Goal: Register for event/course

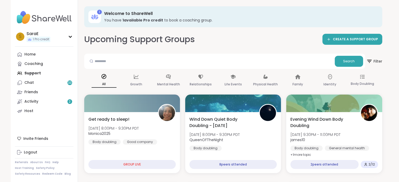
click at [28, 74] on div "Home Coaching Support Chat 33 Friends Activity 2 Host" at bounding box center [44, 83] width 58 height 66
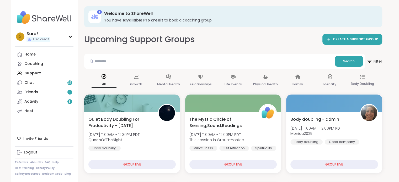
click at [35, 74] on div "Home Coaching Support Chat 33 Friends 1 Activity 3 Host" at bounding box center [44, 83] width 58 height 66
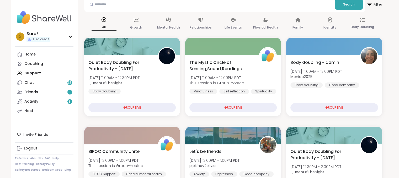
scroll to position [73, 0]
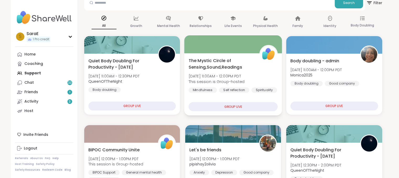
click at [210, 58] on span "The Mystic Circle of Sensing,Sound,Readings" at bounding box center [220, 63] width 65 height 13
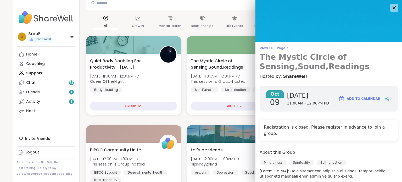
click at [272, 47] on span "View Full Page" at bounding box center [329, 48] width 138 height 4
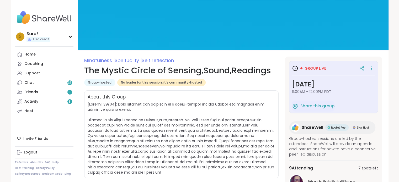
scroll to position [19, 0]
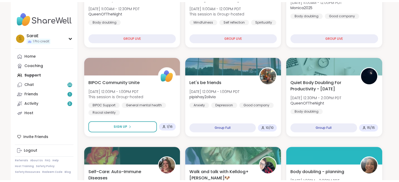
scroll to position [144, 0]
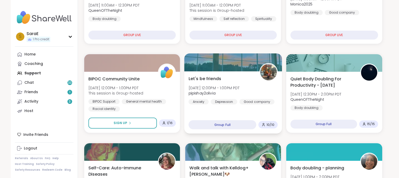
click at [215, 62] on div at bounding box center [233, 62] width 98 height 18
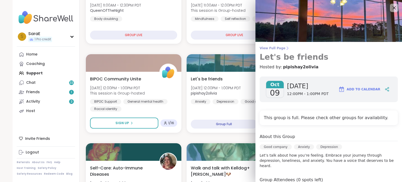
click at [272, 47] on span "View Full Page" at bounding box center [329, 48] width 138 height 4
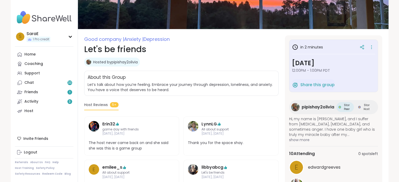
scroll to position [47, 0]
